Goal: Task Accomplishment & Management: Use online tool/utility

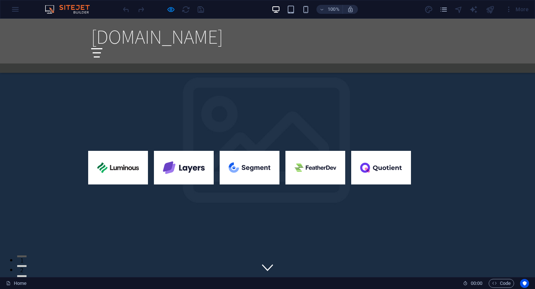
scroll to position [835, 0]
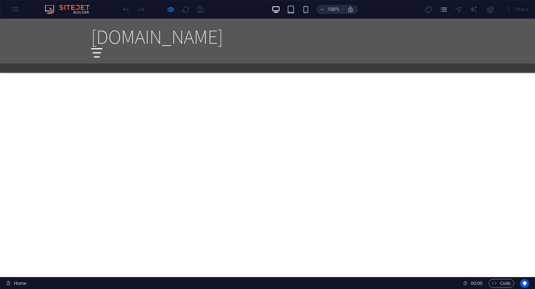
click at [16, 8] on div "100% More" at bounding box center [267, 9] width 535 height 18
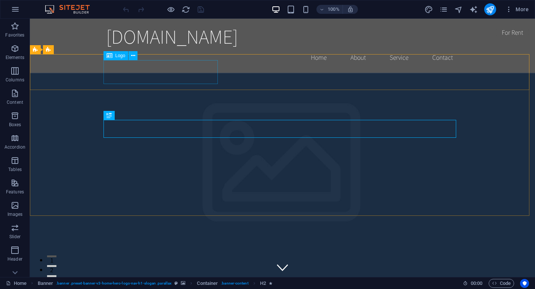
click at [119, 58] on div "Logo" at bounding box center [116, 55] width 25 height 9
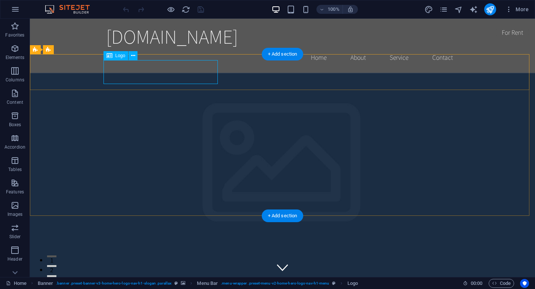
click at [134, 55] on icon at bounding box center [133, 56] width 4 height 8
click at [109, 56] on icon at bounding box center [110, 55] width 6 height 9
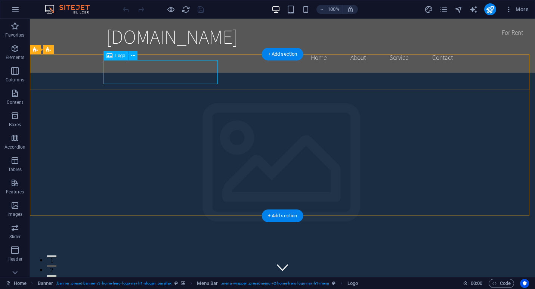
drag, startPoint x: 139, startPoint y: 74, endPoint x: 109, endPoint y: 69, distance: 30.4
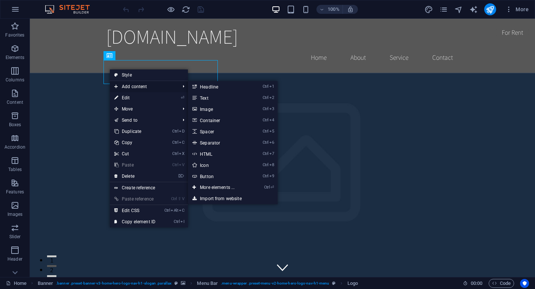
click at [142, 85] on span "Add content" at bounding box center [143, 86] width 67 height 11
click at [212, 107] on link "Ctrl 3 Image" at bounding box center [219, 109] width 62 height 11
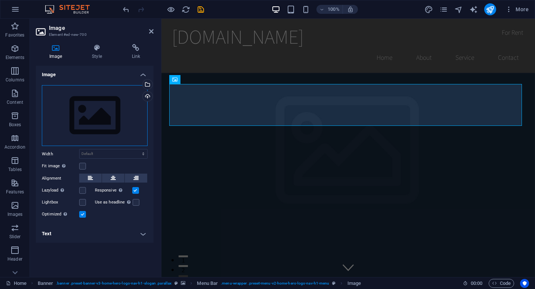
click at [91, 113] on div "Drag files here, click to choose files or select files from Files or our free s…" at bounding box center [95, 115] width 106 height 61
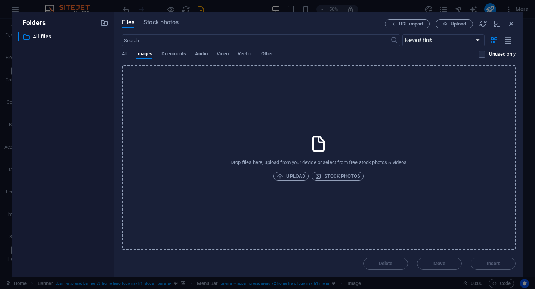
click at [299, 170] on div "Drop files here, upload from your device or select from free stock photos & vid…" at bounding box center [319, 157] width 394 height 185
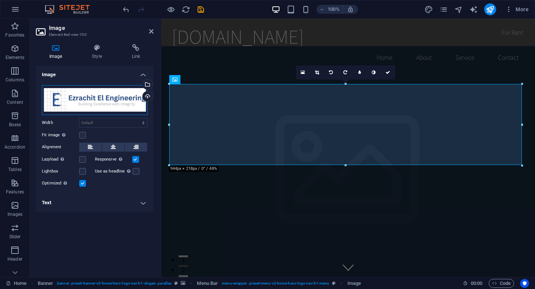
click at [122, 103] on div "Drag files here, click to choose files or select files from Files or our free s…" at bounding box center [95, 100] width 106 height 30
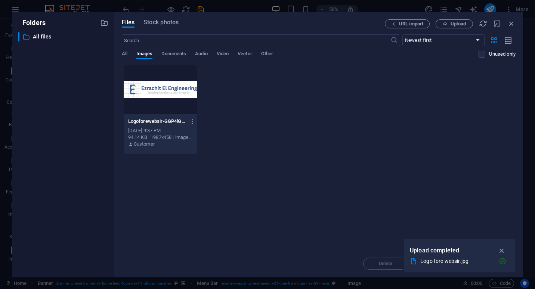
click at [160, 90] on div at bounding box center [161, 89] width 74 height 49
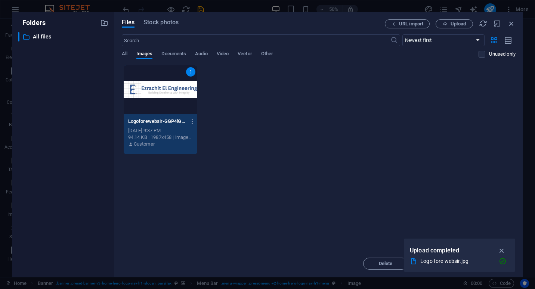
click at [160, 90] on div "1" at bounding box center [161, 89] width 74 height 49
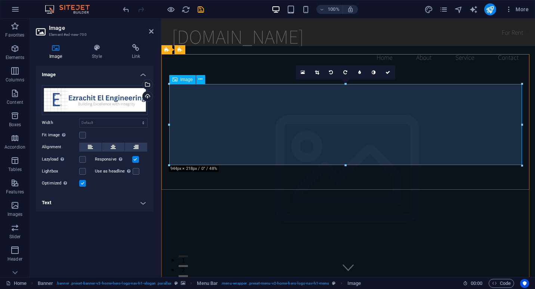
drag, startPoint x: 682, startPoint y: 102, endPoint x: 378, endPoint y: 116, distance: 304.6
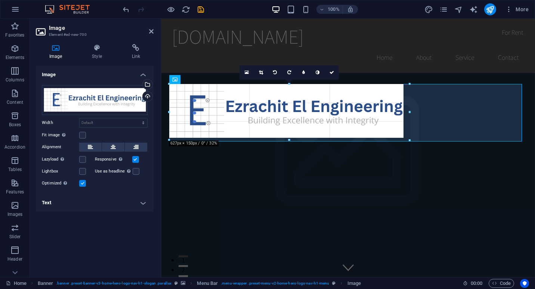
drag, startPoint x: 522, startPoint y: 83, endPoint x: -1, endPoint y: 107, distance: 523.9
type input "644"
select select "px"
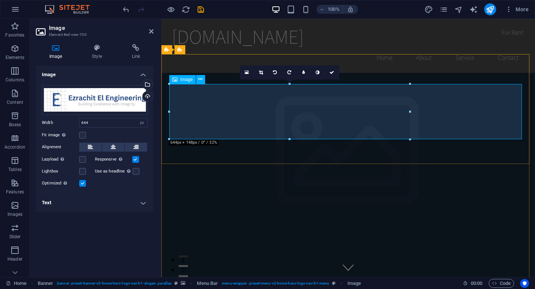
select select "DISABLED_OPTION_VALUE"
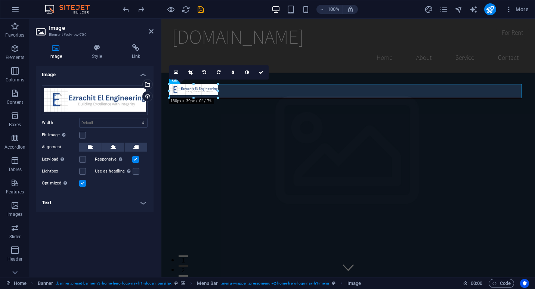
drag, startPoint x: 521, startPoint y: 84, endPoint x: 214, endPoint y: 195, distance: 326.6
type input "127"
select select "px"
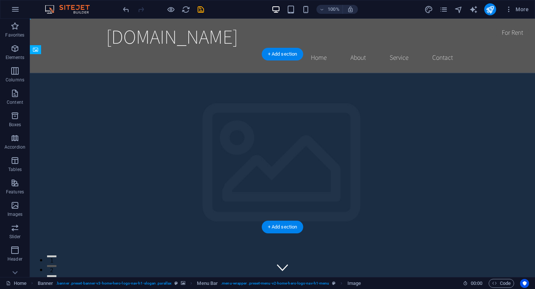
drag, startPoint x: 132, startPoint y: 89, endPoint x: 139, endPoint y: 69, distance: 21.3
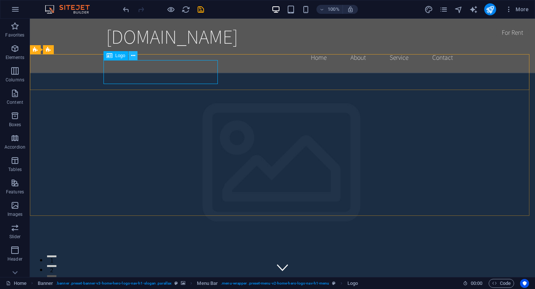
click at [135, 56] on icon at bounding box center [133, 56] width 4 height 8
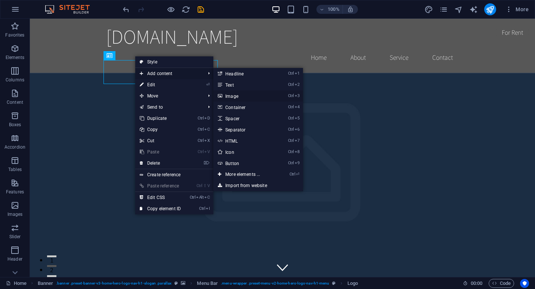
click at [235, 96] on link "Ctrl 3 Image" at bounding box center [244, 95] width 62 height 11
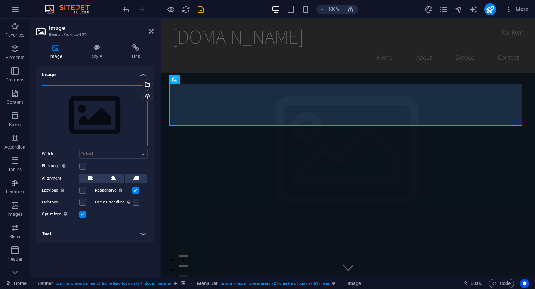
click at [104, 116] on div "Drag files here, click to choose files or select files from Files or our free s…" at bounding box center [95, 115] width 106 height 61
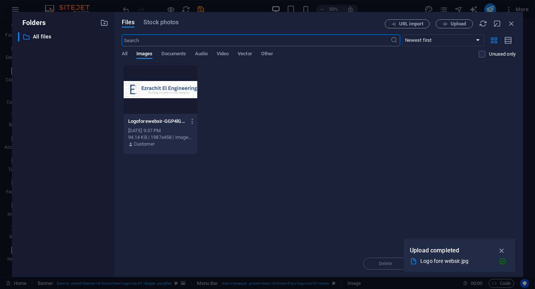
click at [172, 85] on div at bounding box center [161, 89] width 74 height 49
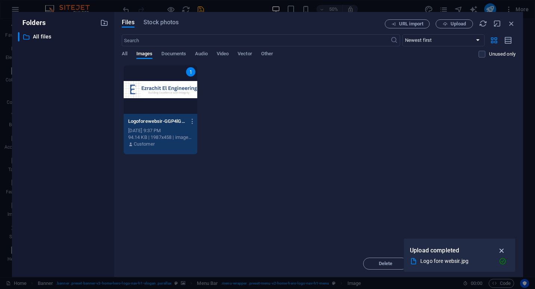
click at [503, 249] on icon "button" at bounding box center [502, 251] width 9 height 8
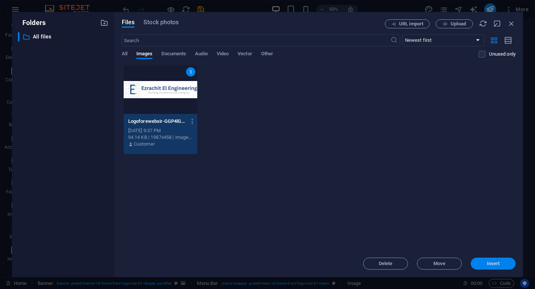
click at [493, 265] on span "Insert" at bounding box center [493, 264] width 13 height 4
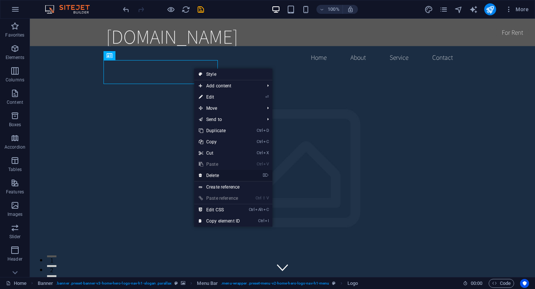
click at [215, 175] on link "⌦ Delete" at bounding box center [219, 175] width 50 height 11
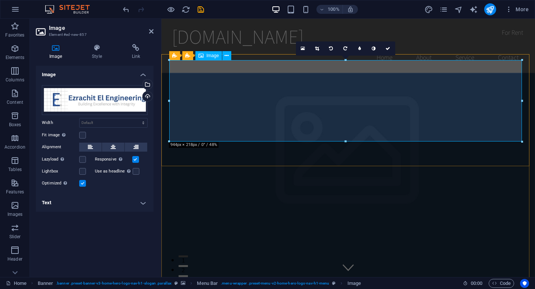
drag, startPoint x: 507, startPoint y: 160, endPoint x: 336, endPoint y: 97, distance: 182.1
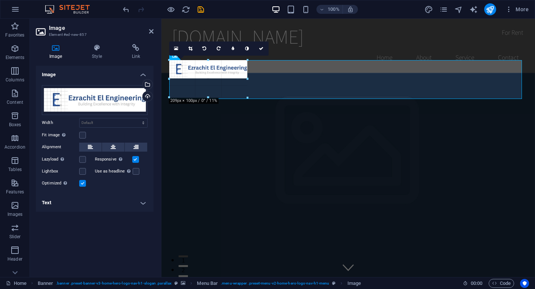
drag, startPoint x: 522, startPoint y: 60, endPoint x: 249, endPoint y: 150, distance: 287.0
type input "209"
select select "px"
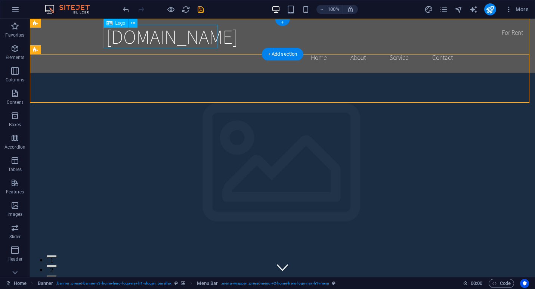
click at [163, 29] on div "[DOMAIN_NAME]" at bounding box center [282, 37] width 353 height 24
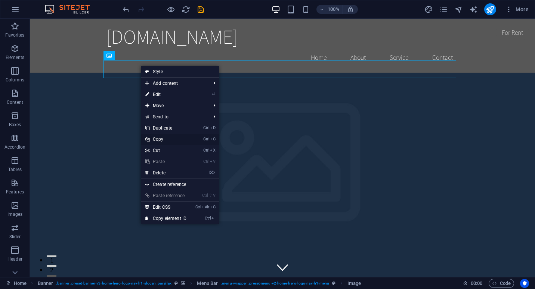
click at [165, 138] on link "Ctrl C Copy" at bounding box center [166, 139] width 50 height 11
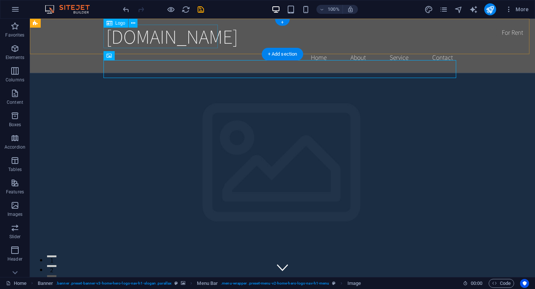
click at [148, 40] on div "[DOMAIN_NAME]" at bounding box center [282, 37] width 353 height 24
click at [135, 36] on div "[DOMAIN_NAME]" at bounding box center [282, 37] width 353 height 24
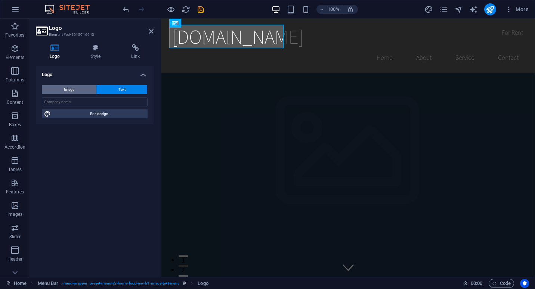
click at [84, 89] on button "Image" at bounding box center [69, 89] width 54 height 9
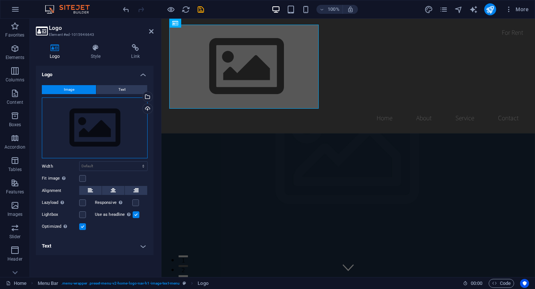
click at [99, 135] on div "Drag files here, click to choose files or select files from Files or our free s…" at bounding box center [95, 128] width 106 height 61
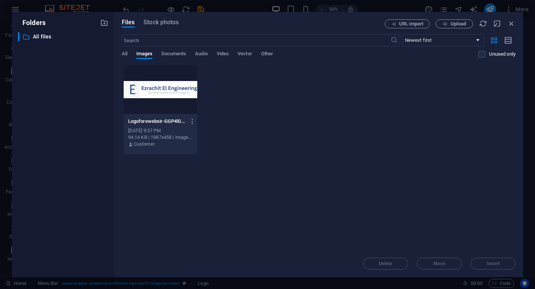
click at [171, 90] on div at bounding box center [161, 89] width 74 height 49
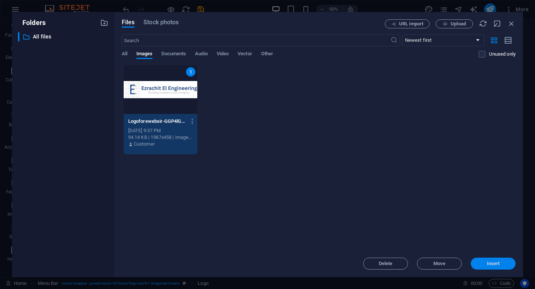
click at [477, 258] on button "Insert" at bounding box center [493, 264] width 45 height 12
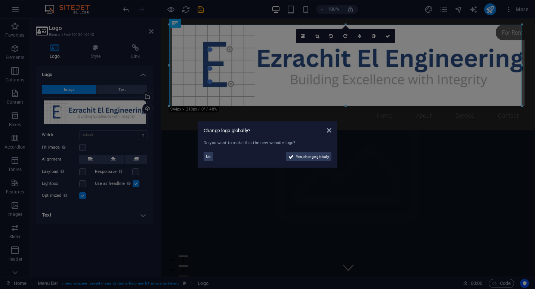
drag, startPoint x: 431, startPoint y: 285, endPoint x: 422, endPoint y: 216, distance: 69.4
click at [422, 216] on aside "Change logo globally? Do you want to make this the new website logo? No Yes, ch…" at bounding box center [267, 144] width 535 height 289
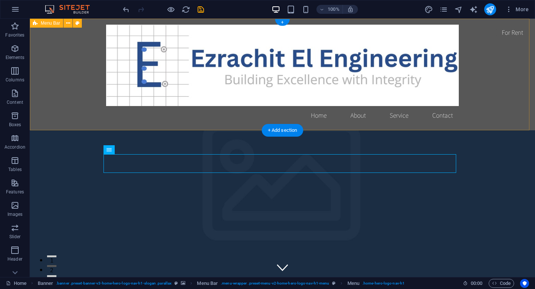
click at [483, 95] on div "Home About Service Contact" at bounding box center [282, 75] width 505 height 112
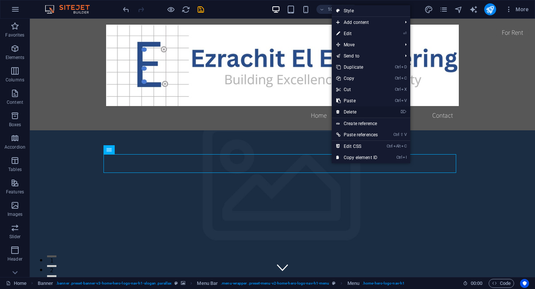
click at [354, 110] on link "⌦ Delete" at bounding box center [357, 112] width 50 height 11
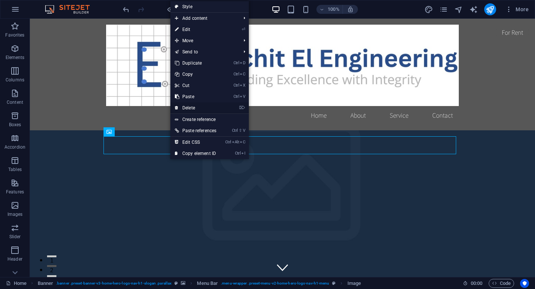
click at [192, 108] on link "⌦ Delete" at bounding box center [195, 107] width 50 height 11
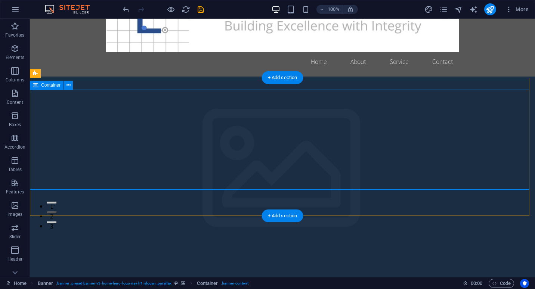
scroll to position [54, 0]
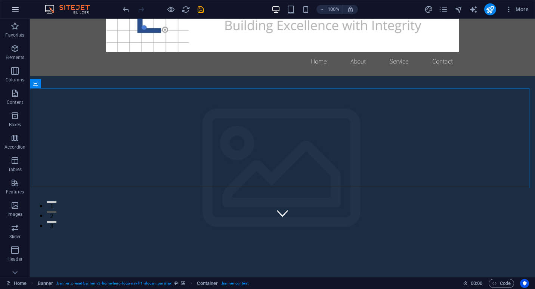
click at [22, 10] on button "button" at bounding box center [15, 9] width 18 height 18
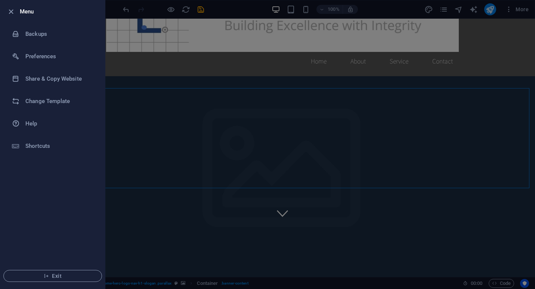
click at [486, 52] on div at bounding box center [267, 144] width 535 height 289
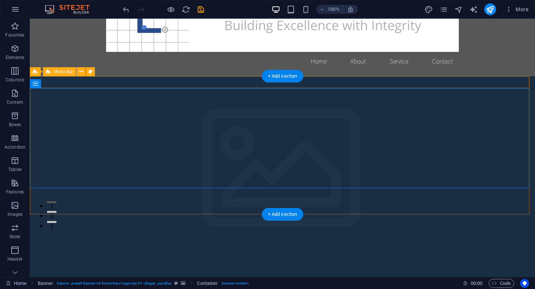
scroll to position [0, 0]
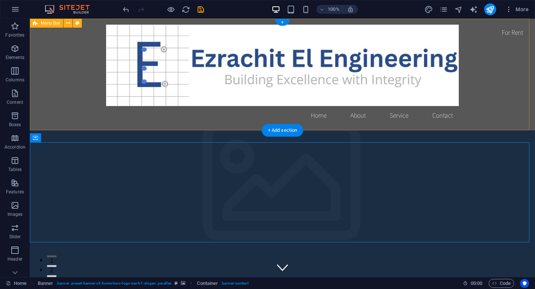
click at [513, 90] on div "Home About Service Contact" at bounding box center [282, 75] width 505 height 112
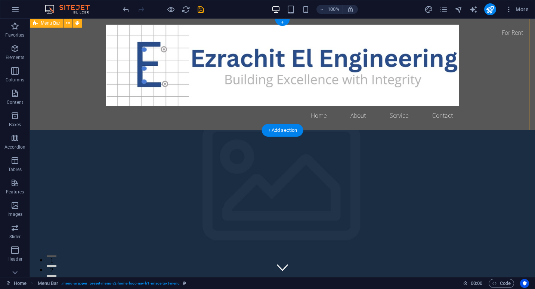
click at [496, 76] on div "Home About Service Contact" at bounding box center [282, 75] width 505 height 112
click at [291, 90] on div at bounding box center [282, 65] width 353 height 81
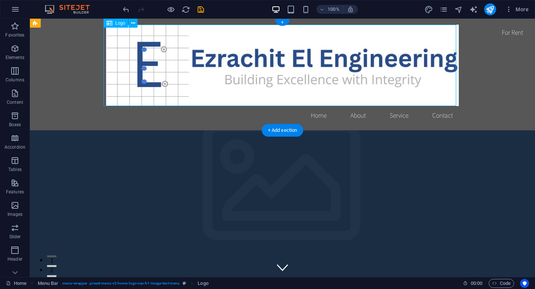
click at [415, 32] on div at bounding box center [282, 65] width 353 height 81
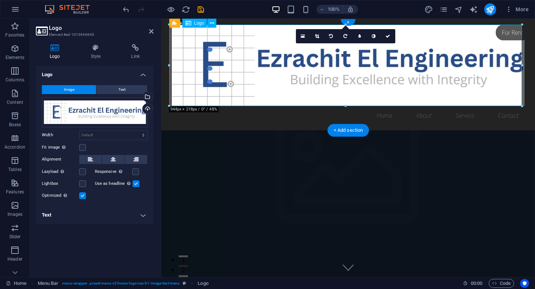
click at [415, 32] on div at bounding box center [348, 65] width 353 height 81
drag, startPoint x: 168, startPoint y: 104, endPoint x: 168, endPoint y: 92, distance: 12.3
drag, startPoint x: 330, startPoint y: 111, endPoint x: 412, endPoint y: 172, distance: 102.3
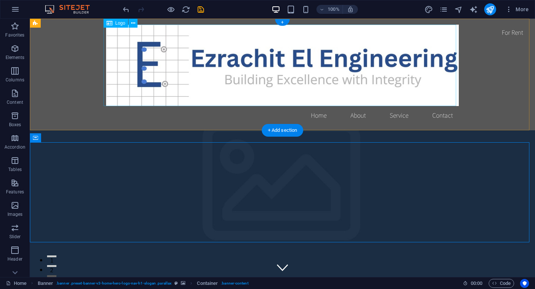
click at [397, 90] on div at bounding box center [282, 65] width 353 height 81
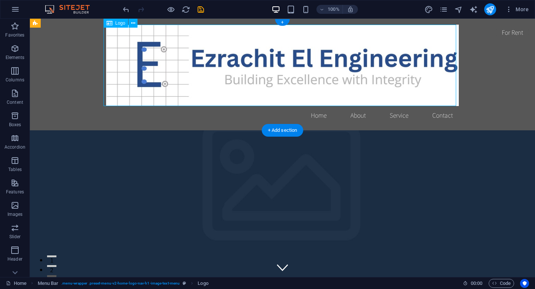
click at [422, 50] on div at bounding box center [282, 65] width 353 height 81
click at [441, 20] on div "Home About Service Contact" at bounding box center [282, 75] width 505 height 112
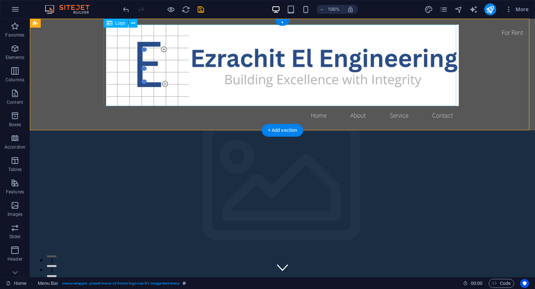
click at [433, 33] on div at bounding box center [282, 65] width 353 height 81
click at [217, 61] on div at bounding box center [282, 65] width 353 height 81
click at [398, 98] on div at bounding box center [282, 65] width 353 height 81
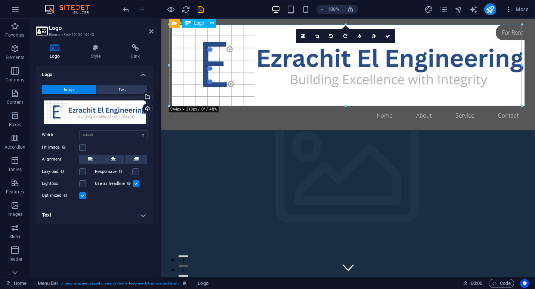
drag, startPoint x: 332, startPoint y: 123, endPoint x: 171, endPoint y: 100, distance: 162.8
click at [172, 100] on div at bounding box center [348, 65] width 353 height 81
click at [112, 162] on icon at bounding box center [113, 159] width 5 height 9
click at [391, 14] on div "100% More" at bounding box center [326, 9] width 410 height 12
click at [270, 90] on div at bounding box center [348, 65] width 353 height 81
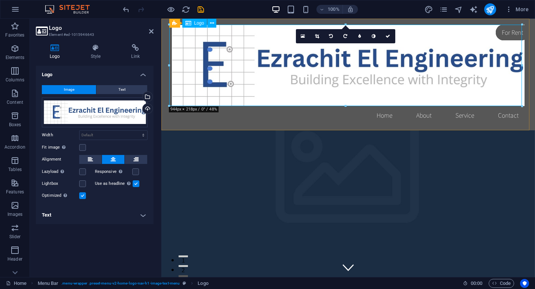
drag, startPoint x: 506, startPoint y: 125, endPoint x: 344, endPoint y: 87, distance: 166.6
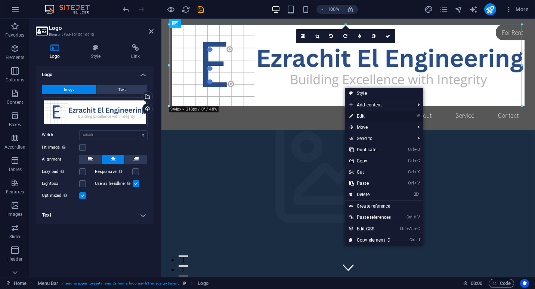
click at [361, 115] on link "⏎ Edit" at bounding box center [370, 116] width 50 height 11
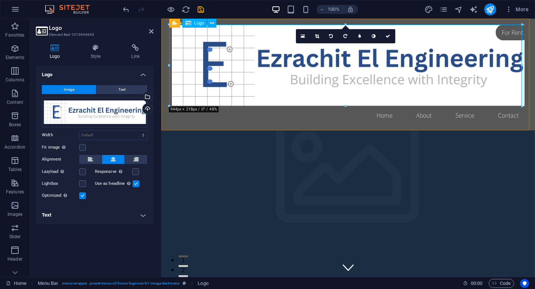
drag, startPoint x: 506, startPoint y: 124, endPoint x: 342, endPoint y: 80, distance: 169.1
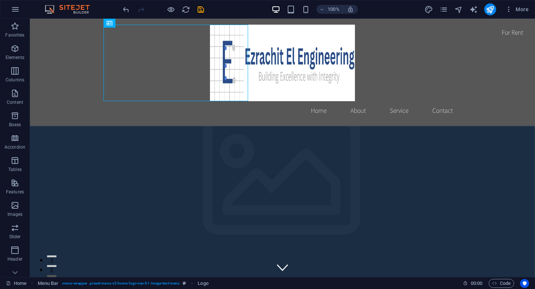
click at [192, 79] on div at bounding box center [176, 63] width 145 height 77
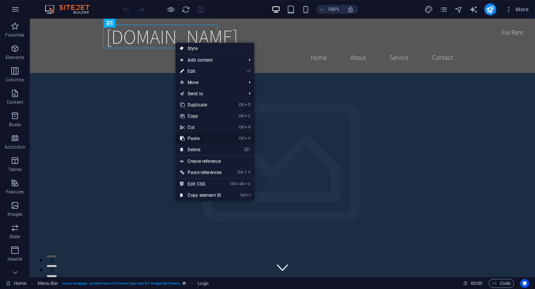
click at [191, 135] on link "Ctrl V Paste" at bounding box center [201, 138] width 50 height 11
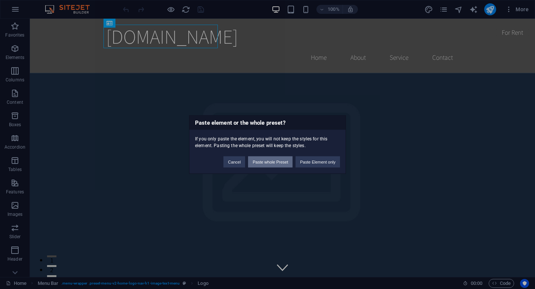
click at [268, 160] on button "Paste whole Preset" at bounding box center [270, 162] width 44 height 11
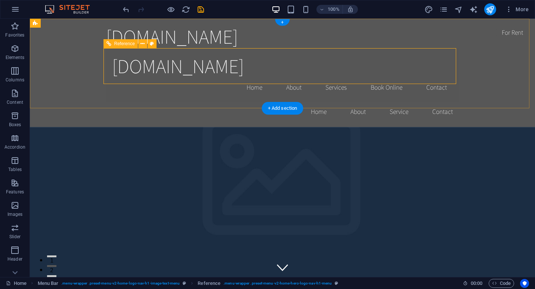
click at [191, 68] on div "[DOMAIN_NAME]" at bounding box center [282, 66] width 341 height 24
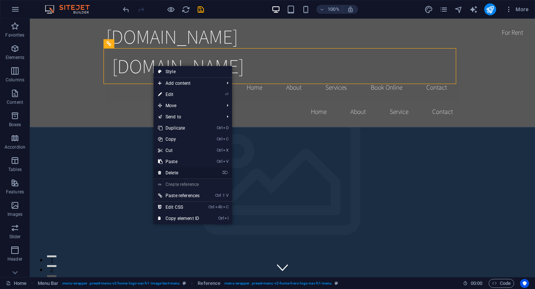
click at [180, 172] on link "⌦ Delete" at bounding box center [179, 172] width 50 height 11
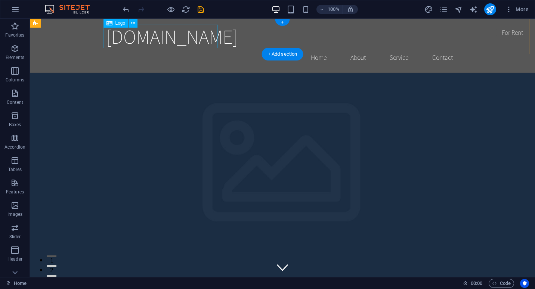
click at [166, 39] on div "[DOMAIN_NAME]" at bounding box center [282, 37] width 353 height 24
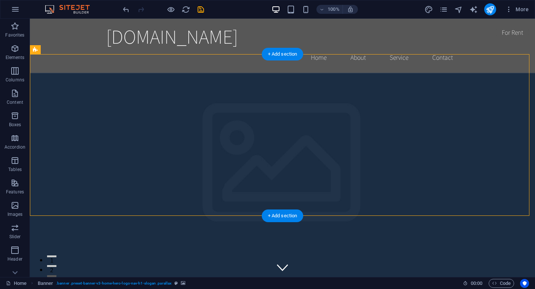
drag, startPoint x: 65, startPoint y: 69, endPoint x: 50, endPoint y: 100, distance: 34.4
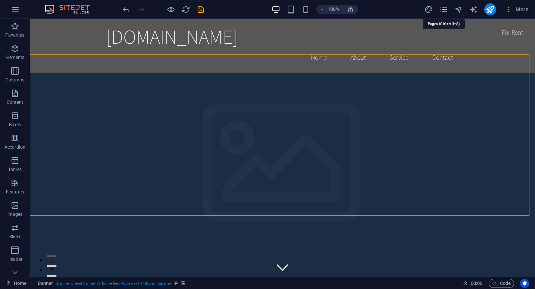
click at [444, 9] on icon "pages" at bounding box center [444, 9] width 9 height 9
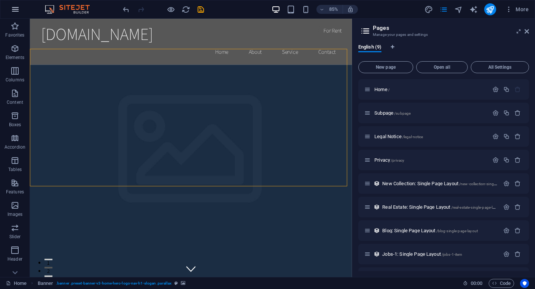
click at [14, 7] on icon "button" at bounding box center [15, 9] width 9 height 9
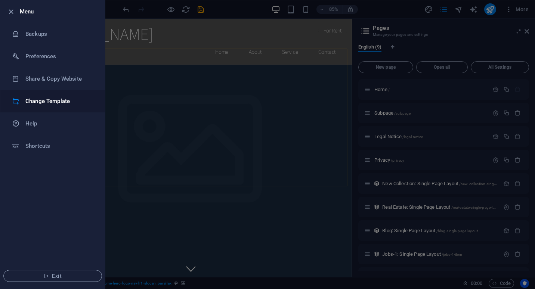
click at [45, 104] on h6 "Change Template" at bounding box center [59, 101] width 69 height 9
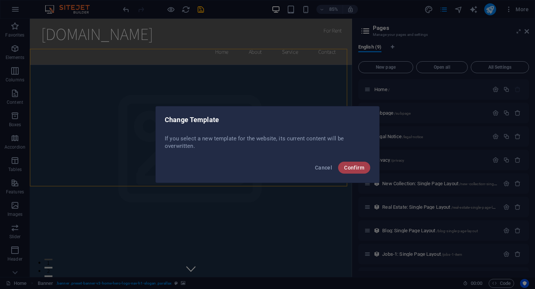
click at [352, 170] on span "Confirm" at bounding box center [354, 168] width 20 height 6
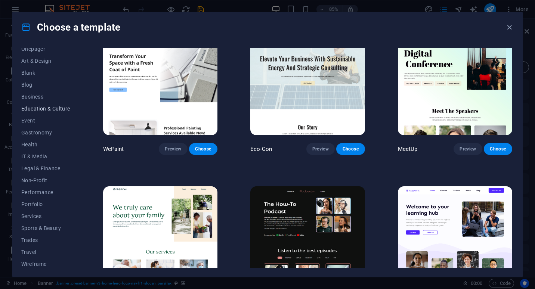
scroll to position [79, 0]
click at [28, 96] on span "Business" at bounding box center [45, 95] width 49 height 6
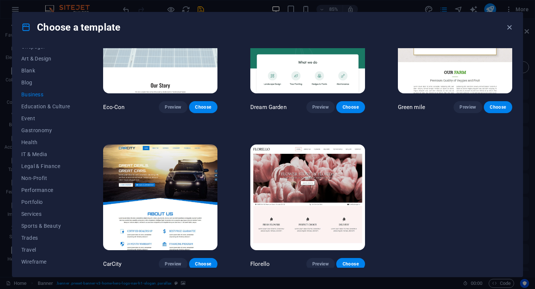
scroll to position [0, 0]
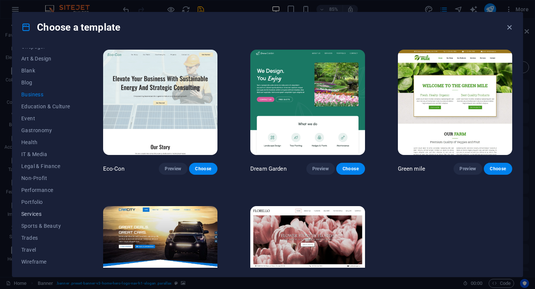
click at [37, 217] on span "Services" at bounding box center [45, 214] width 49 height 6
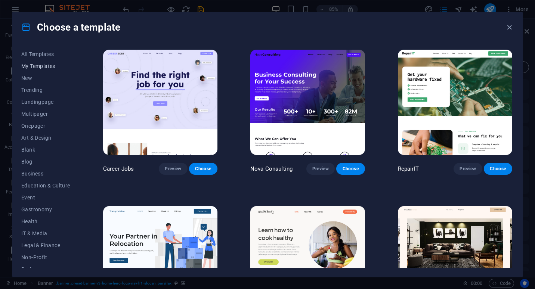
click at [42, 66] on span "My Templates" at bounding box center [45, 66] width 49 height 6
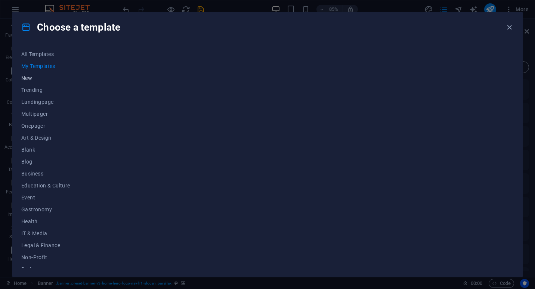
click at [30, 78] on span "New" at bounding box center [45, 78] width 49 height 6
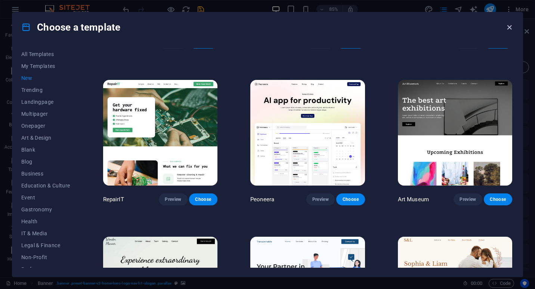
click at [511, 25] on icon "button" at bounding box center [509, 27] width 9 height 9
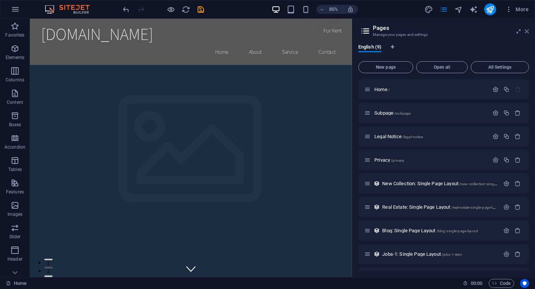
click at [527, 30] on icon at bounding box center [527, 31] width 4 height 6
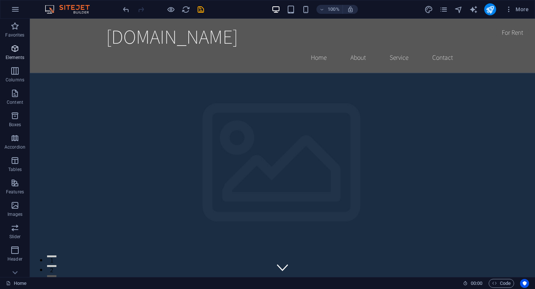
click at [18, 54] on span "Elements" at bounding box center [15, 53] width 30 height 18
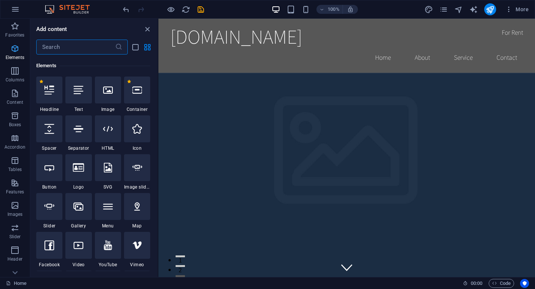
scroll to position [80, 0]
click at [15, 13] on icon "button" at bounding box center [15, 9] width 9 height 9
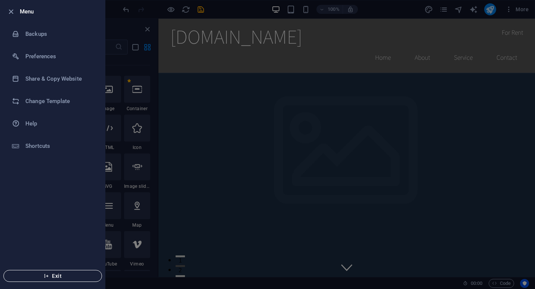
click at [45, 275] on icon "button" at bounding box center [46, 276] width 5 height 5
